Goal: Transaction & Acquisition: Book appointment/travel/reservation

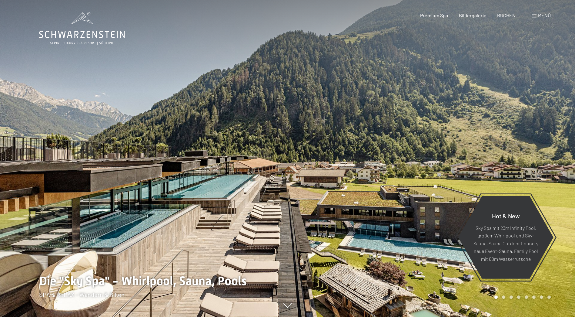
click at [507, 14] on span "BUCHEN" at bounding box center [506, 15] width 18 height 6
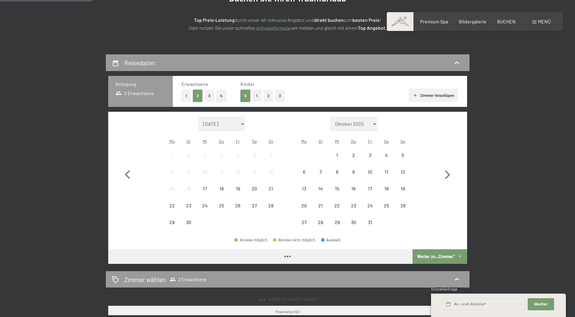
scroll to position [91, 0]
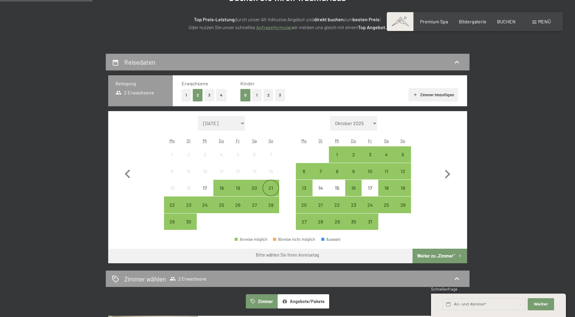
click at [270, 189] on div "21" at bounding box center [270, 192] width 15 height 15
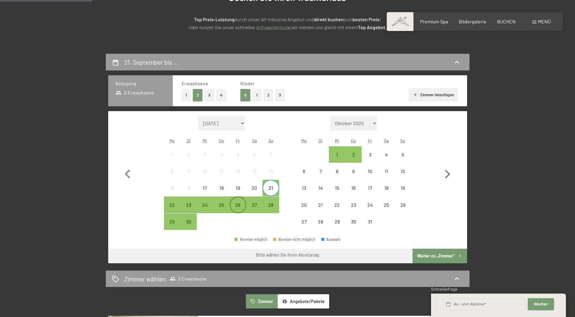
click at [238, 207] on div "26" at bounding box center [237, 209] width 15 height 15
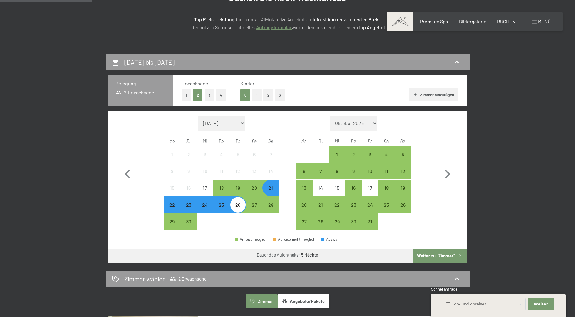
click at [449, 254] on button "Weiter zu „Zimmer“" at bounding box center [440, 255] width 54 height 15
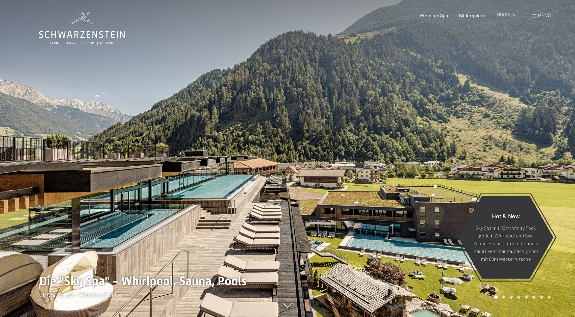
click at [509, 17] on span "BUCHEN" at bounding box center [506, 15] width 18 height 6
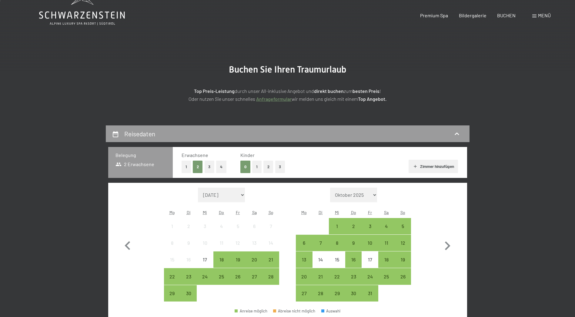
scroll to position [30, 0]
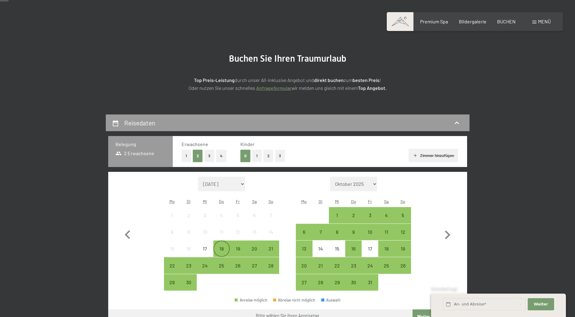
click at [222, 247] on div "18" at bounding box center [221, 253] width 15 height 15
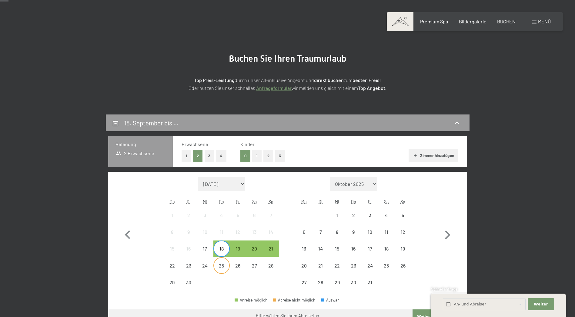
click at [222, 266] on div "25" at bounding box center [221, 270] width 15 height 15
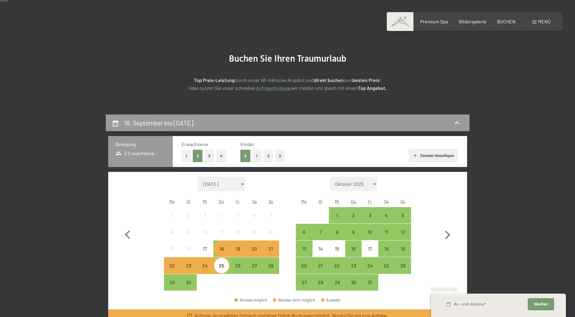
click at [221, 250] on div "18" at bounding box center [221, 253] width 15 height 15
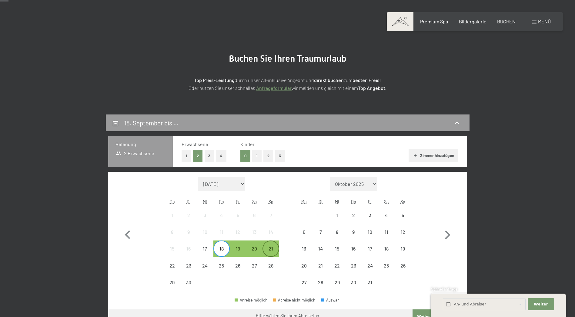
click at [272, 250] on div "21" at bounding box center [270, 253] width 15 height 15
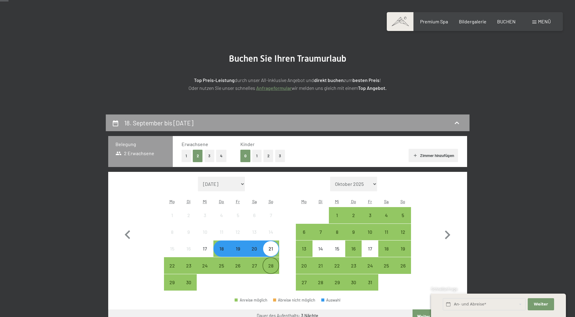
click at [272, 264] on div "28" at bounding box center [270, 270] width 15 height 15
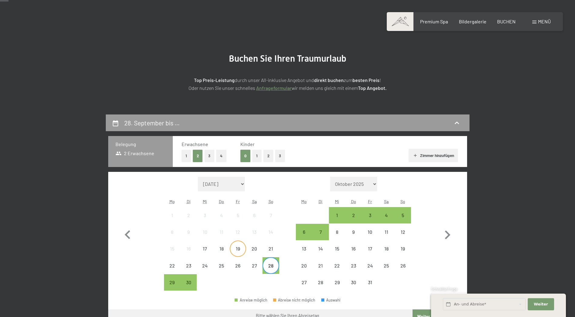
click at [237, 247] on div "19" at bounding box center [237, 253] width 15 height 15
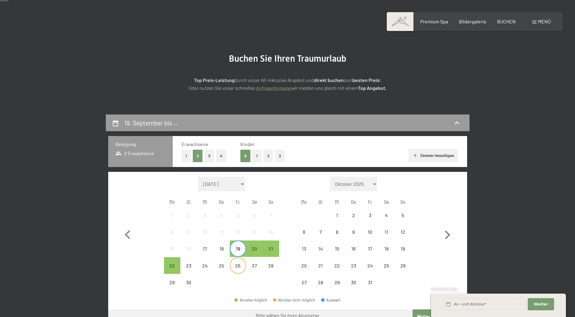
click at [237, 268] on div "26" at bounding box center [237, 270] width 15 height 15
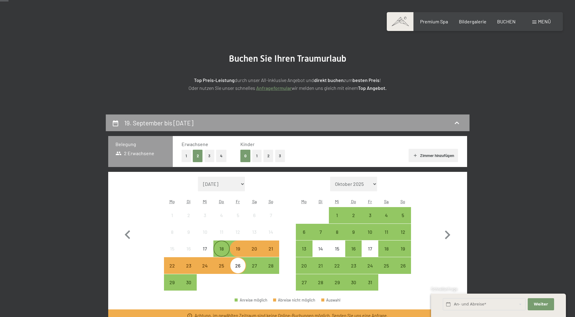
click at [222, 248] on div "18" at bounding box center [221, 253] width 15 height 15
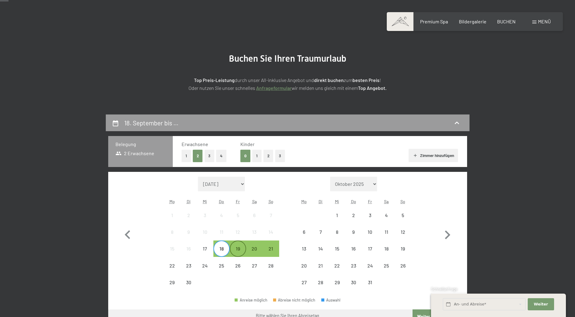
click at [239, 249] on div "19" at bounding box center [237, 253] width 15 height 15
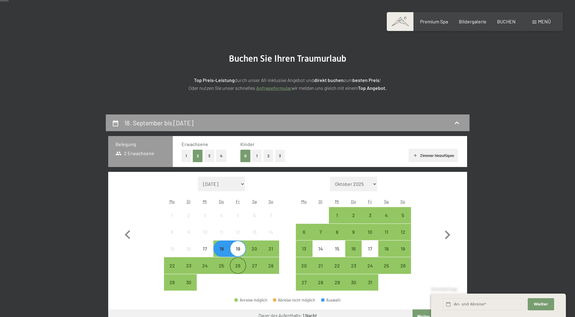
click at [240, 265] on div "26" at bounding box center [237, 270] width 15 height 15
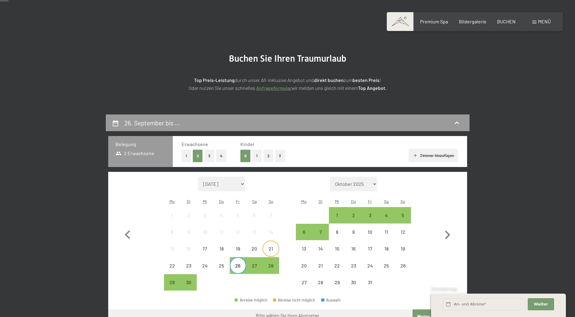
click at [270, 247] on div "21" at bounding box center [270, 253] width 15 height 15
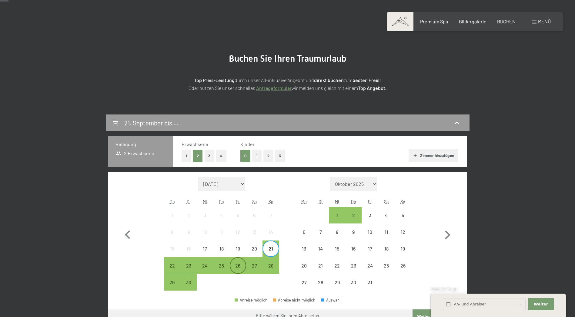
click at [236, 266] on div "26" at bounding box center [237, 270] width 15 height 15
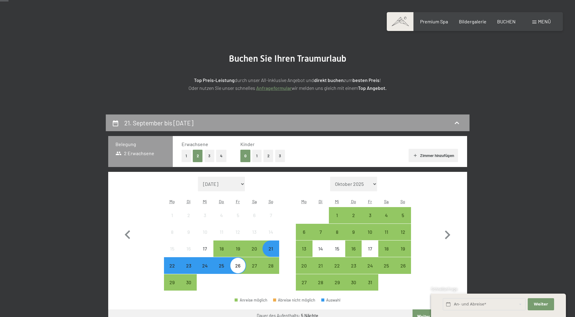
click at [269, 248] on div "21" at bounding box center [270, 253] width 15 height 15
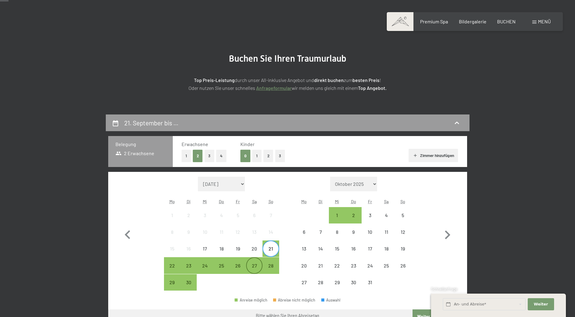
click at [257, 265] on div "27" at bounding box center [254, 270] width 15 height 15
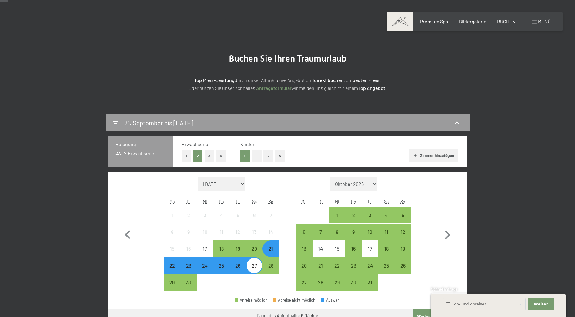
click at [271, 250] on div "21" at bounding box center [270, 253] width 15 height 15
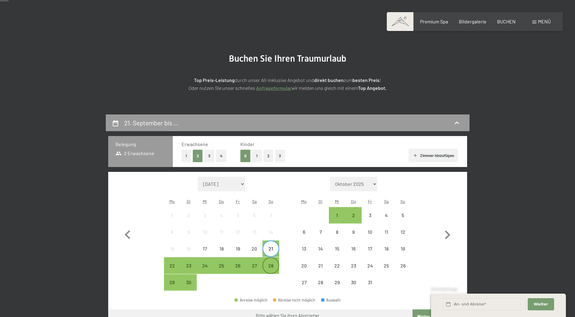
click at [270, 267] on div "28" at bounding box center [270, 270] width 15 height 15
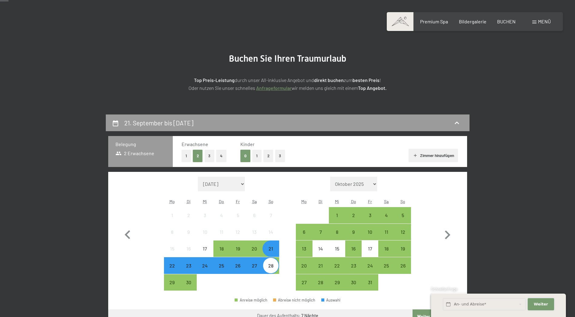
click at [543, 302] on span "Weiter" at bounding box center [541, 303] width 14 height 5
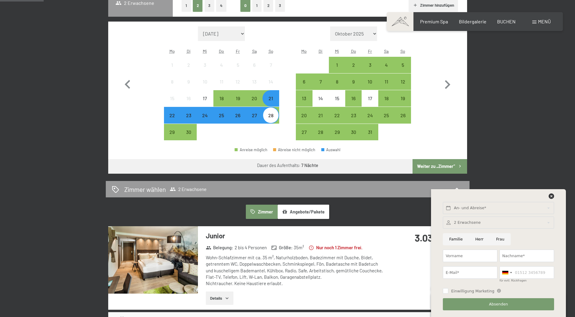
scroll to position [182, 0]
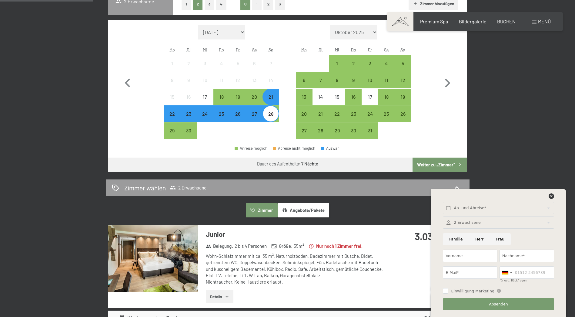
click at [444, 161] on button "Weiter zu „Zimmer“" at bounding box center [440, 164] width 54 height 15
